Goal: Information Seeking & Learning: Understand process/instructions

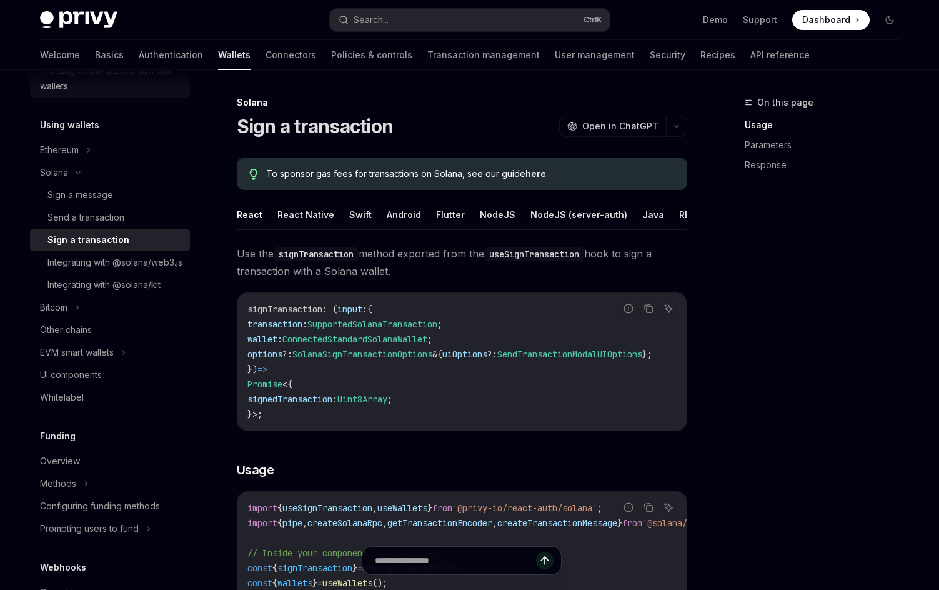
scroll to position [272, 0]
click at [87, 292] on div "Integrating with @solana/kit" at bounding box center [103, 284] width 113 height 15
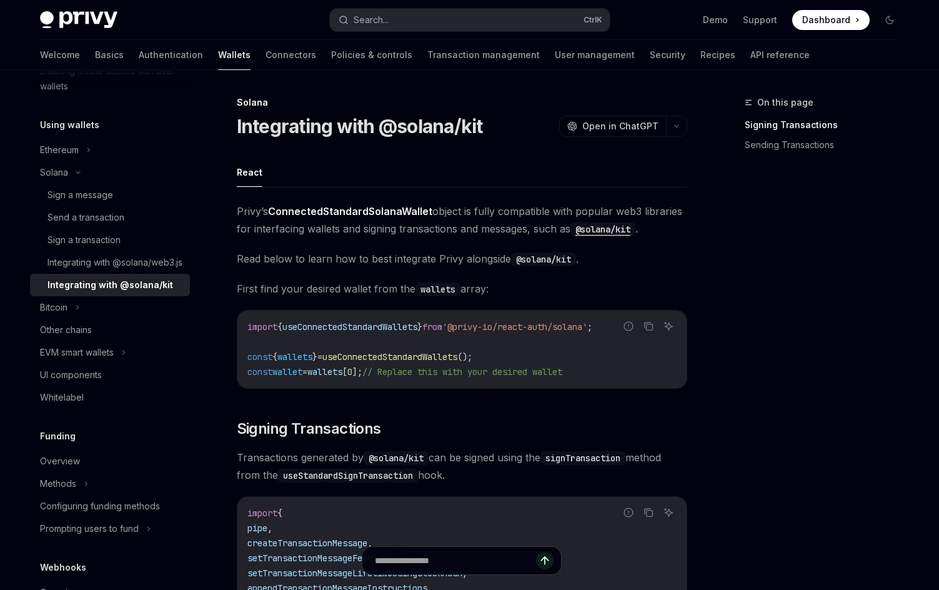
click at [510, 316] on div "import { useConnectedStandardWallets } from '@privy-io/react-auth/solana' ; con…" at bounding box center [461, 348] width 449 height 77
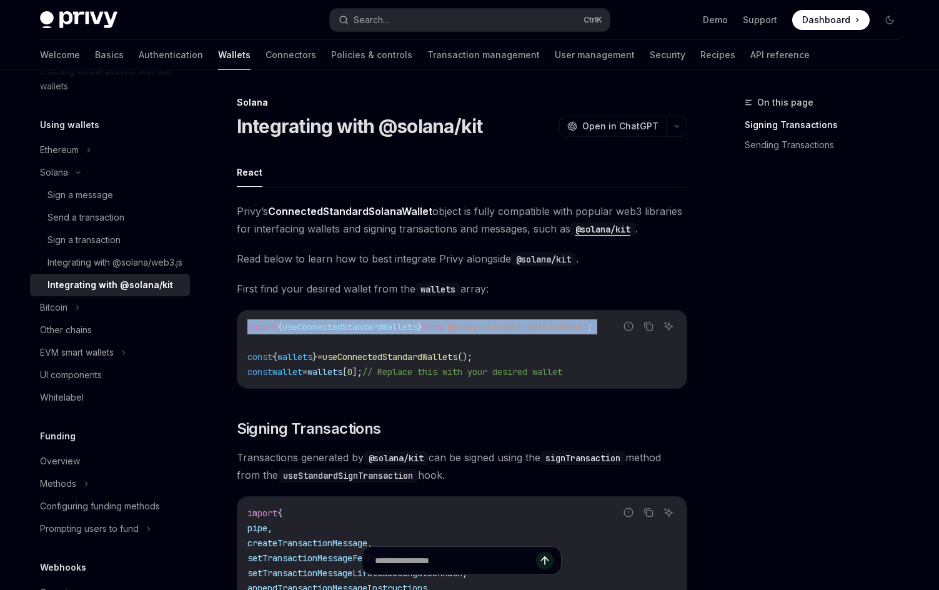
click at [510, 316] on div "import { useConnectedStandardWallets } from '@privy-io/react-auth/solana' ; con…" at bounding box center [461, 348] width 449 height 77
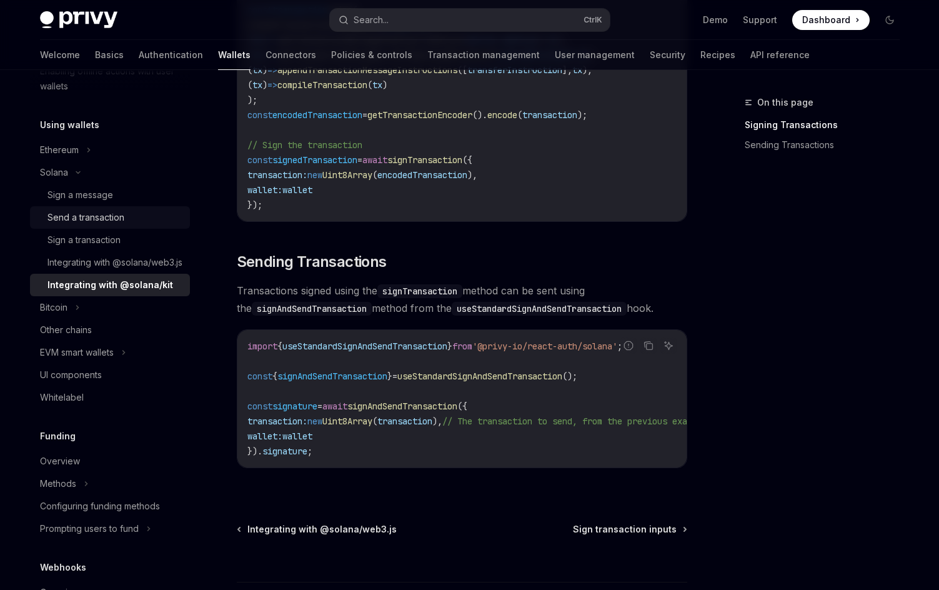
scroll to position [167, 0]
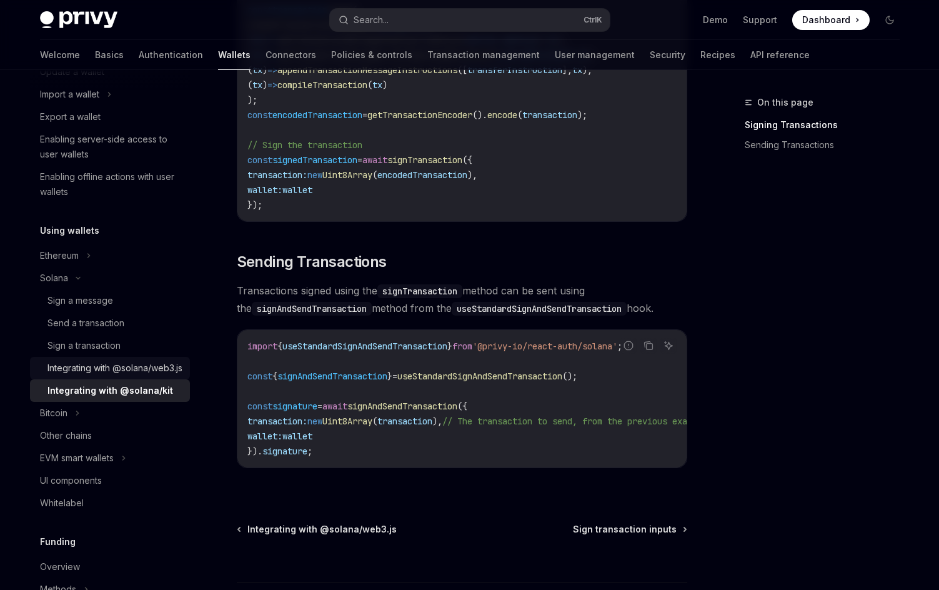
click at [91, 375] on div "Integrating with @solana/web3.js" at bounding box center [114, 367] width 135 height 15
type textarea "*"
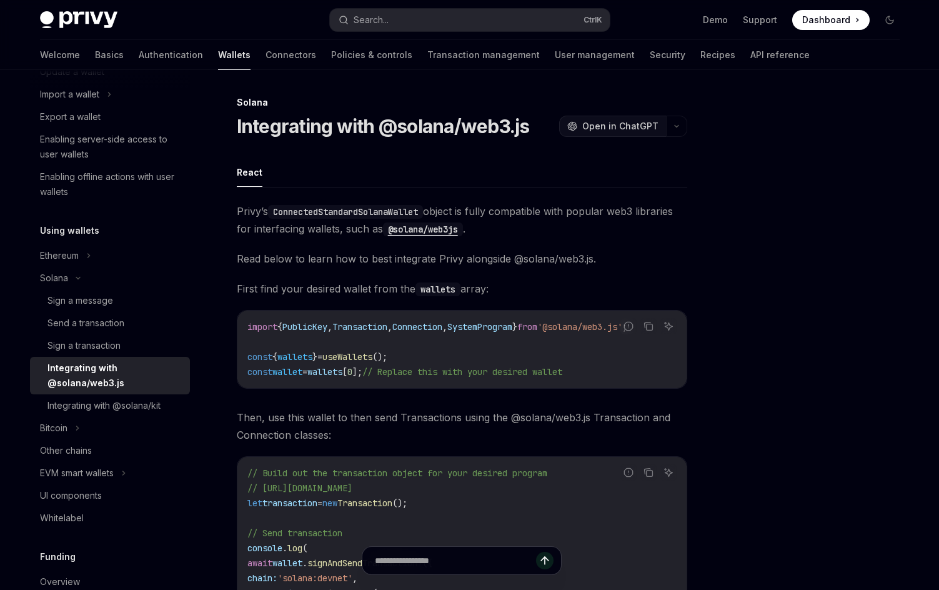
click at [572, 126] on icon "OpenAI" at bounding box center [572, 126] width 10 height 10
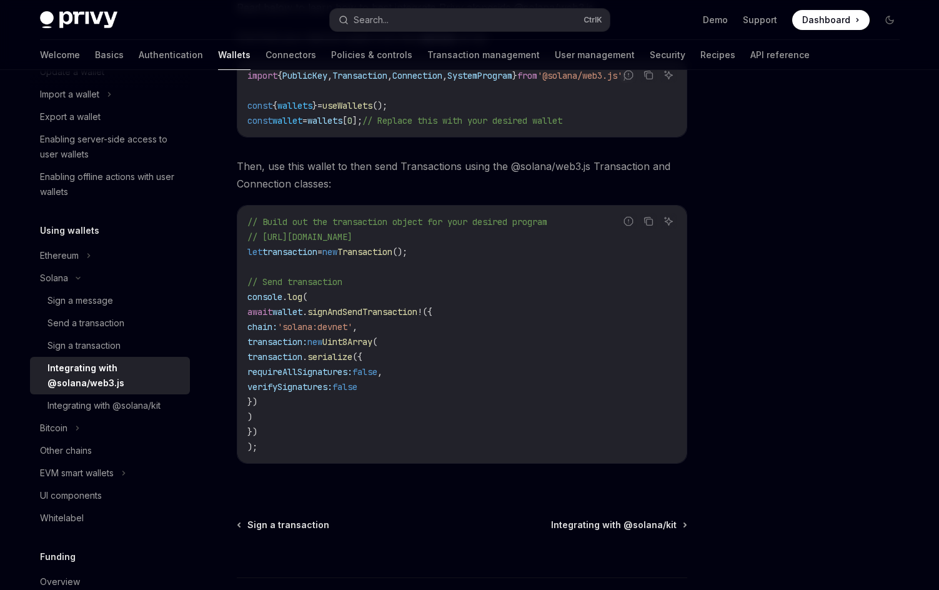
scroll to position [254, 0]
